Goal: Task Accomplishment & Management: Use online tool/utility

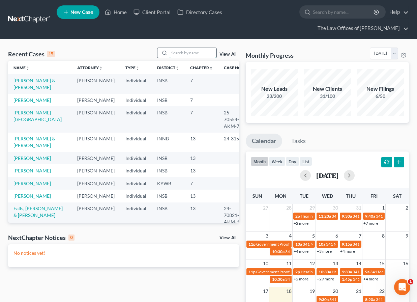
click at [185, 53] on input "search" at bounding box center [192, 53] width 47 height 10
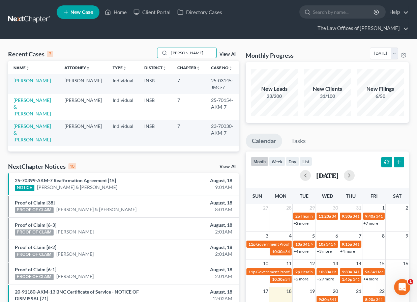
type input "[PERSON_NAME]"
click at [29, 81] on link "[PERSON_NAME]" at bounding box center [31, 81] width 37 height 6
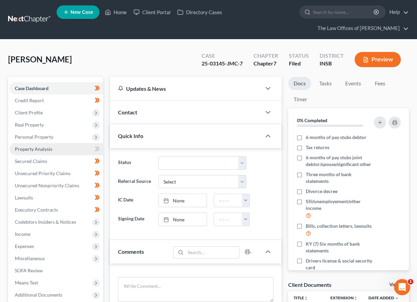
click at [34, 150] on span "Property Analysis" at bounding box center [33, 149] width 37 height 6
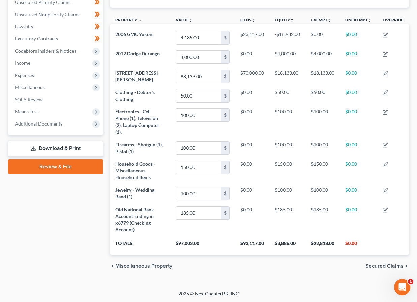
scroll to position [13, 0]
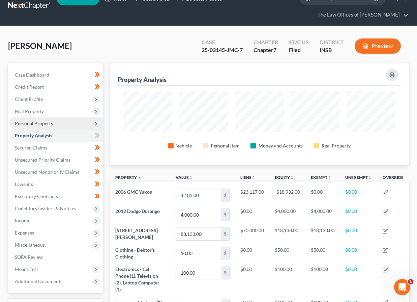
click at [36, 126] on span "Personal Property" at bounding box center [34, 123] width 38 height 6
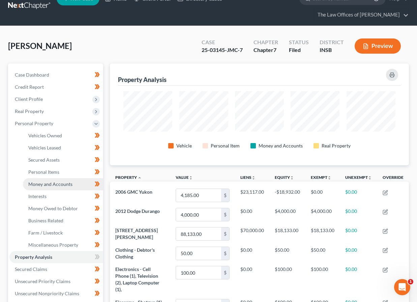
click at [53, 186] on span "Money and Accounts" at bounding box center [50, 184] width 44 height 6
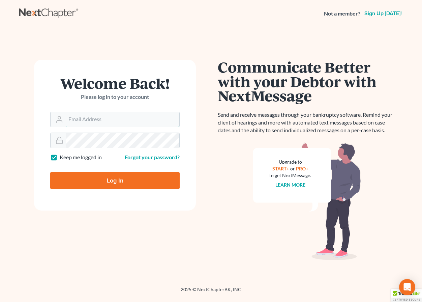
type input "[EMAIL_ADDRESS][DOMAIN_NAME]"
click at [112, 185] on input "Log In" at bounding box center [115, 180] width 130 height 17
type input "Thinking..."
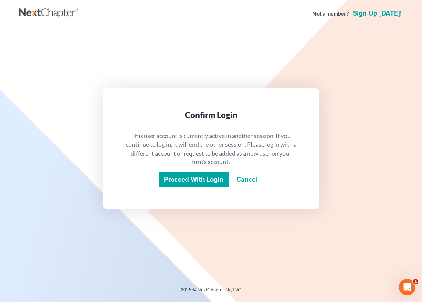
click at [192, 182] on input "Proceed with login" at bounding box center [194, 180] width 70 height 16
